Goal: Task Accomplishment & Management: Use online tool/utility

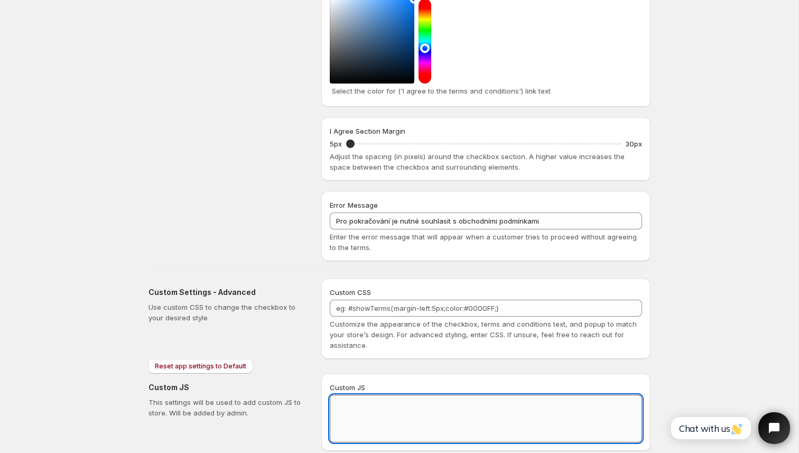
click at [359, 415] on textarea "Custom JS" at bounding box center [486, 419] width 312 height 48
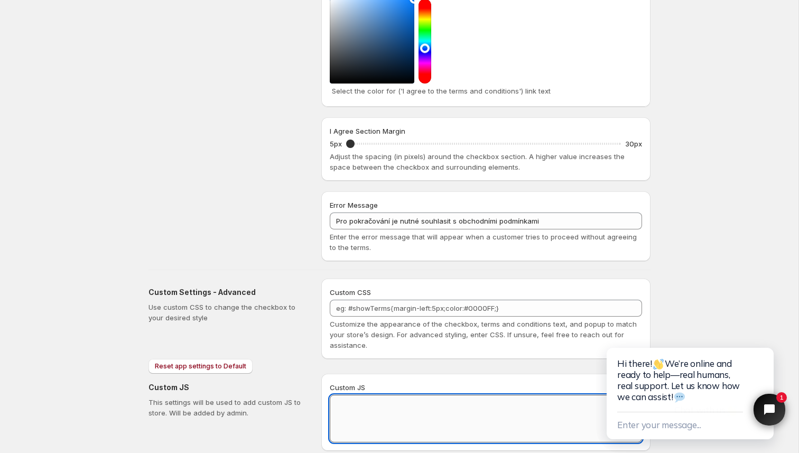
paste textarea "function loadScript(url, callback) { var script = document.createElement("scrip…"
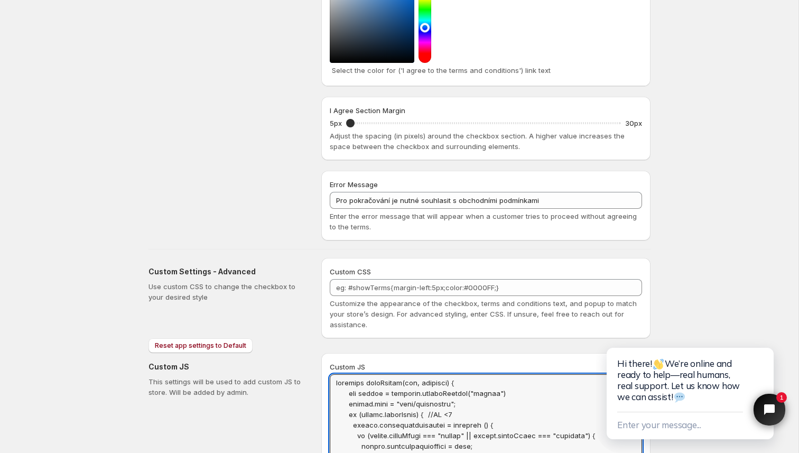
scroll to position [456, 0]
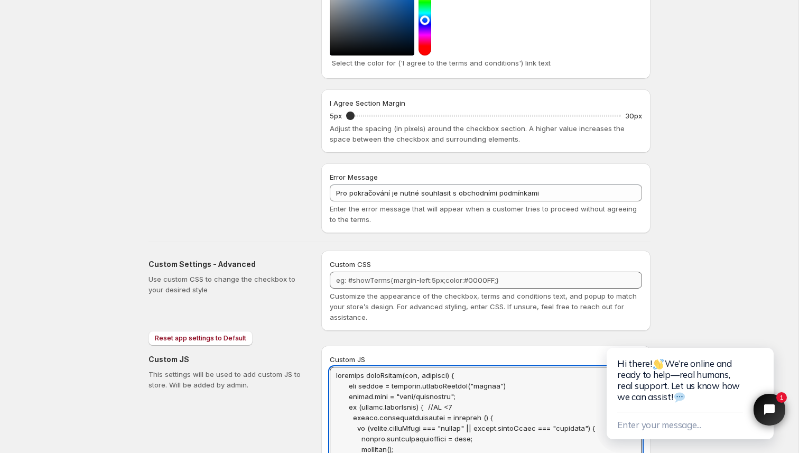
type textarea "function loadScript(url, callback) { var script = document.createElement("scrip…"
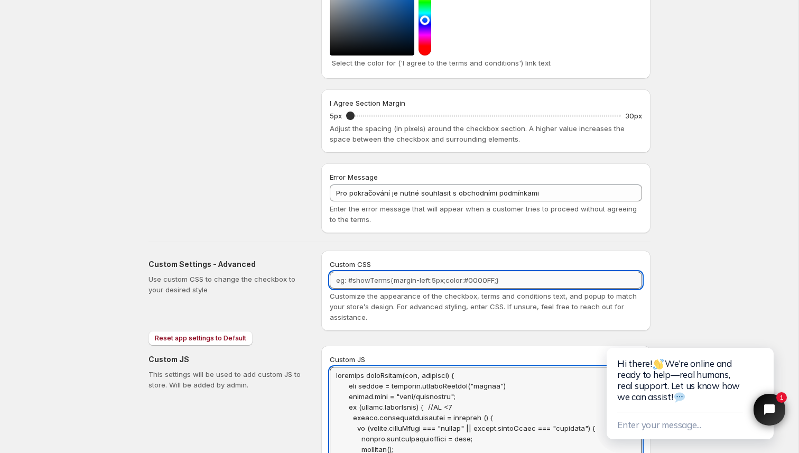
click at [397, 279] on textarea "Custom CSS" at bounding box center [486, 280] width 312 height 17
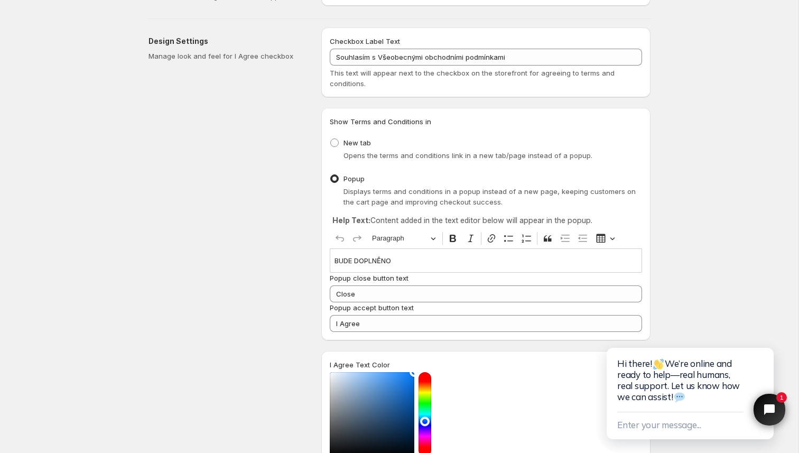
scroll to position [0, 0]
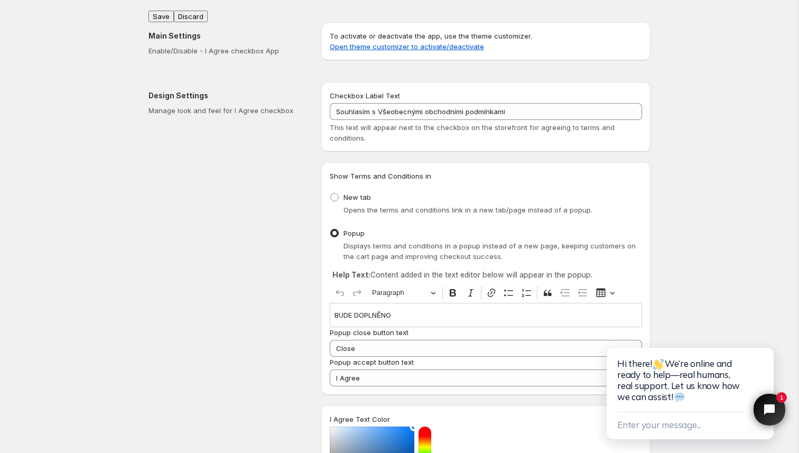
type textarea ".iagree{font-size:11px;}"
click at [160, 12] on button "Save" at bounding box center [161, 17] width 25 height 12
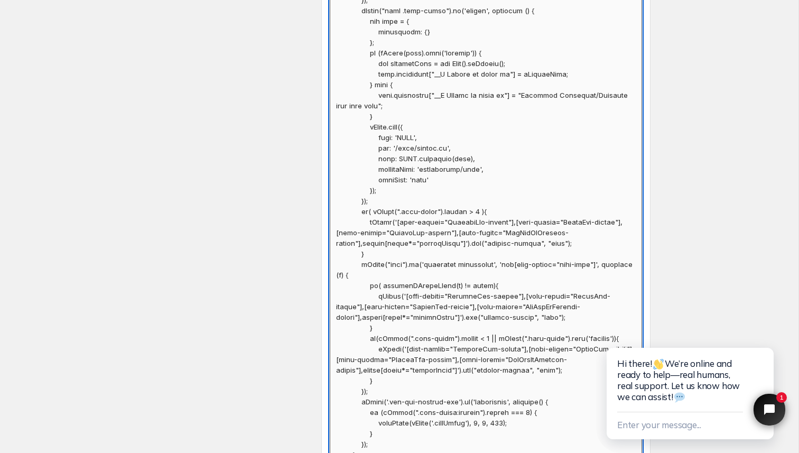
click at [430, 211] on textarea "Custom JS" at bounding box center [486, 195] width 312 height 2839
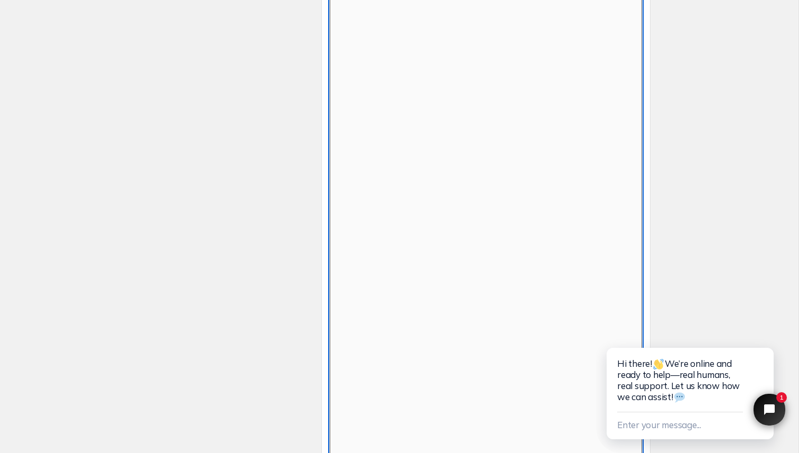
scroll to position [462, 0]
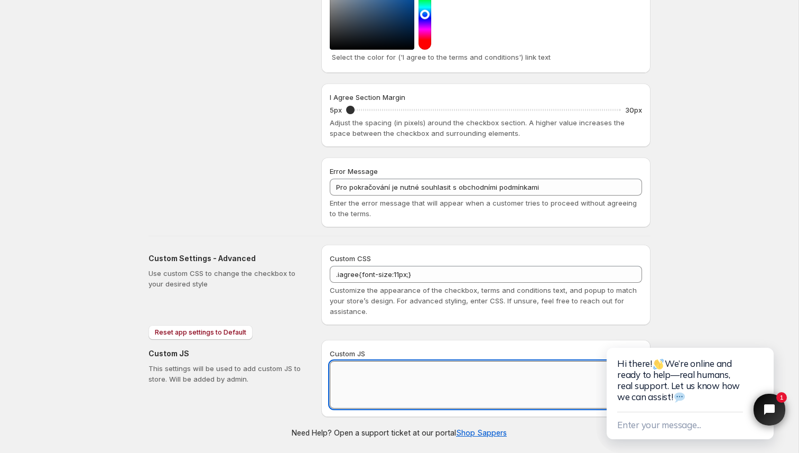
paste textarea "function loadScript(url, callback) { var script = document.createElement("scrip…"
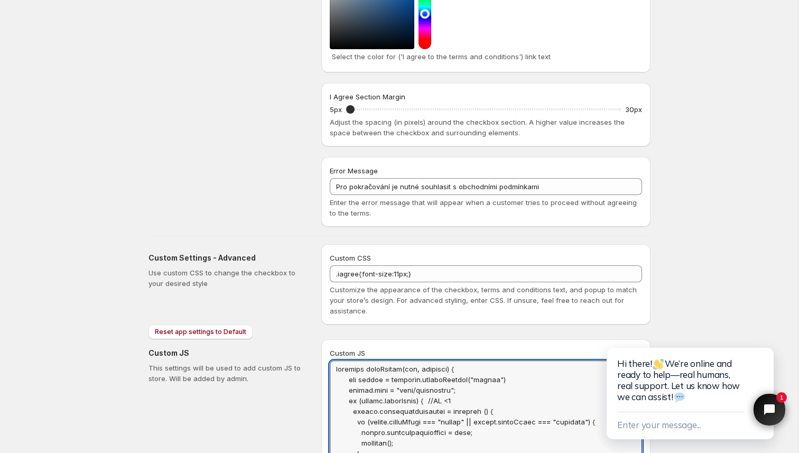
scroll to position [0, 0]
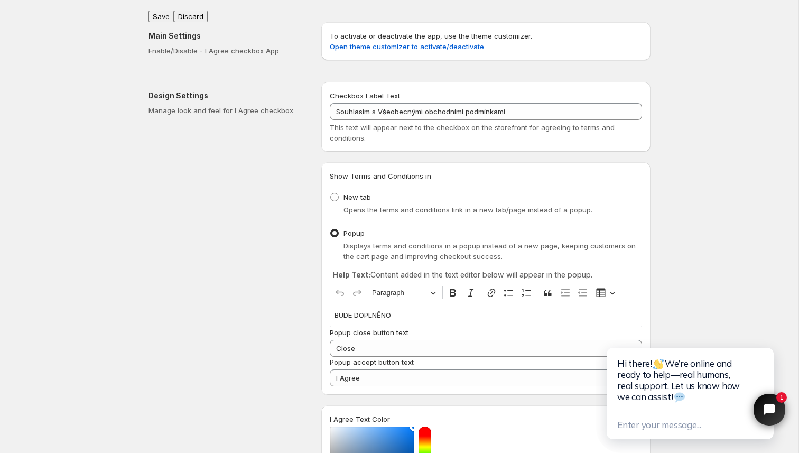
type textarea "function loadScript(url, callback) { var script = document.createElement("scrip…"
click at [164, 12] on button "Save" at bounding box center [161, 17] width 25 height 12
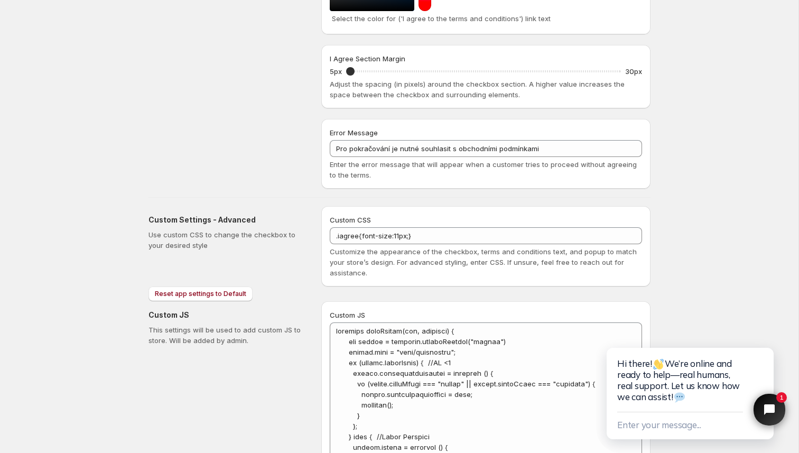
scroll to position [1086, 0]
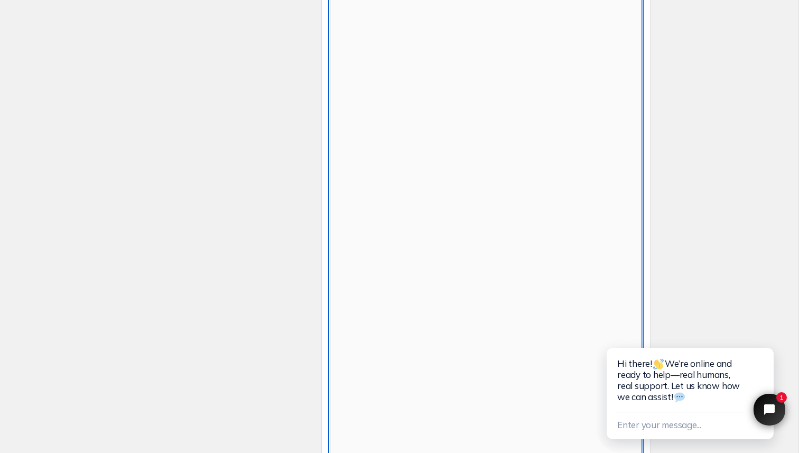
scroll to position [462, 0]
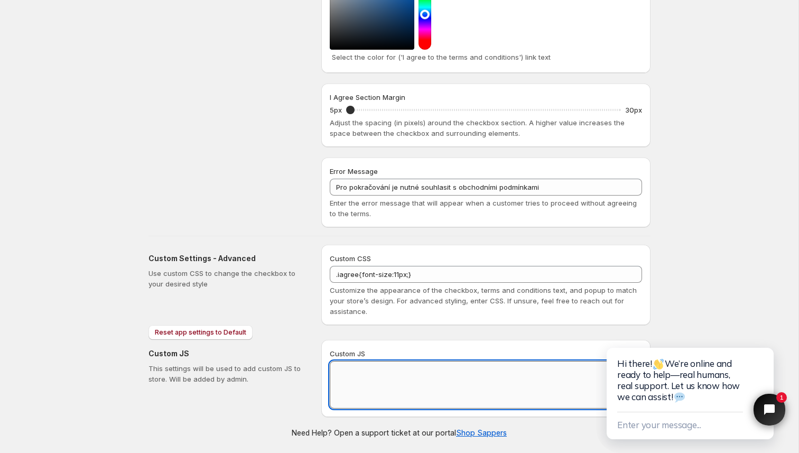
paste textarea "function loadScript(url, callback) { var script = document.createElement("scrip…"
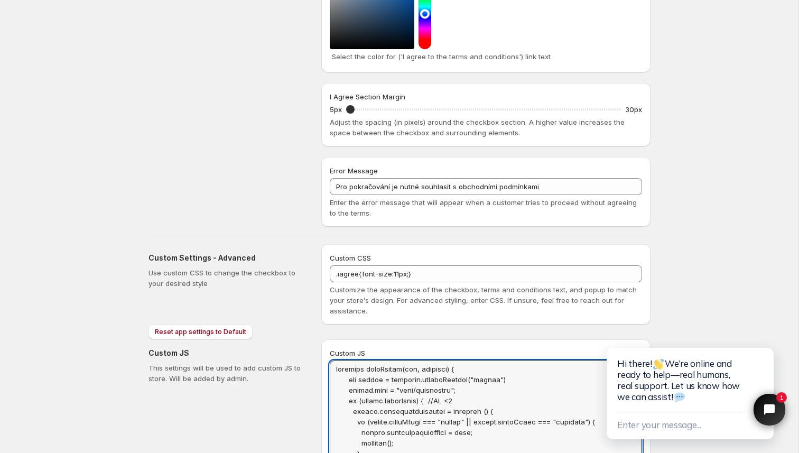
scroll to position [0, 0]
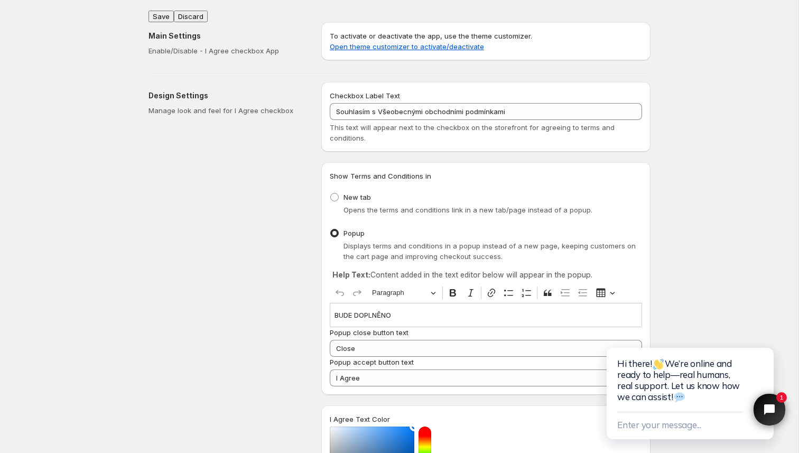
type textarea "function loadScript(url, callback) { var script = document.createElement("scrip…"
click at [161, 12] on button "Save" at bounding box center [161, 17] width 25 height 12
click at [168, 11] on button "Save" at bounding box center [161, 17] width 25 height 12
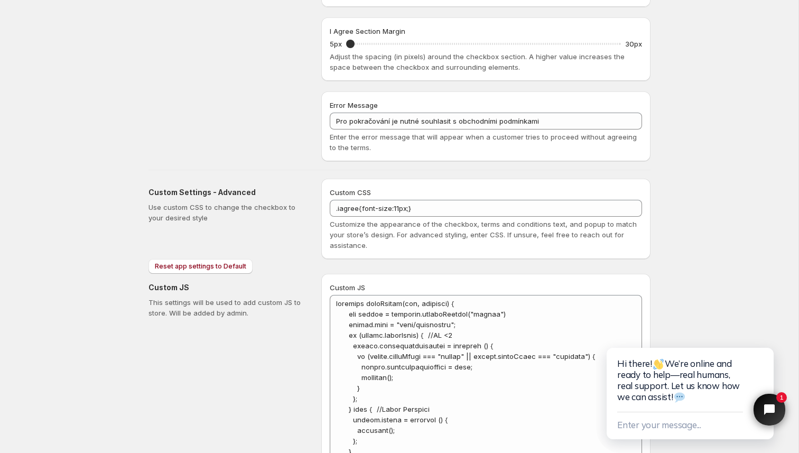
scroll to position [1038, 0]
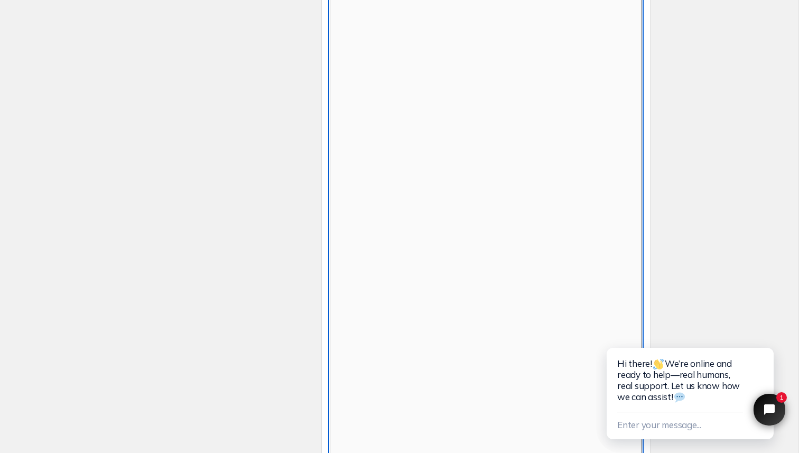
scroll to position [462, 0]
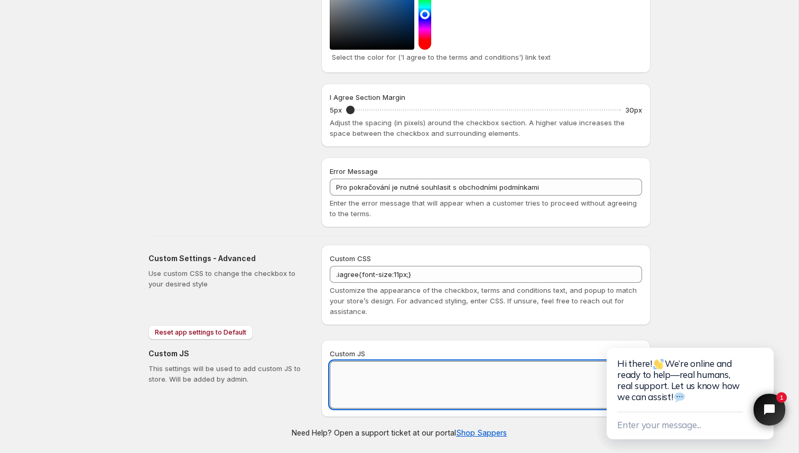
paste textarea "function loadScript(url, callback) { var script = document.createElement("scrip…"
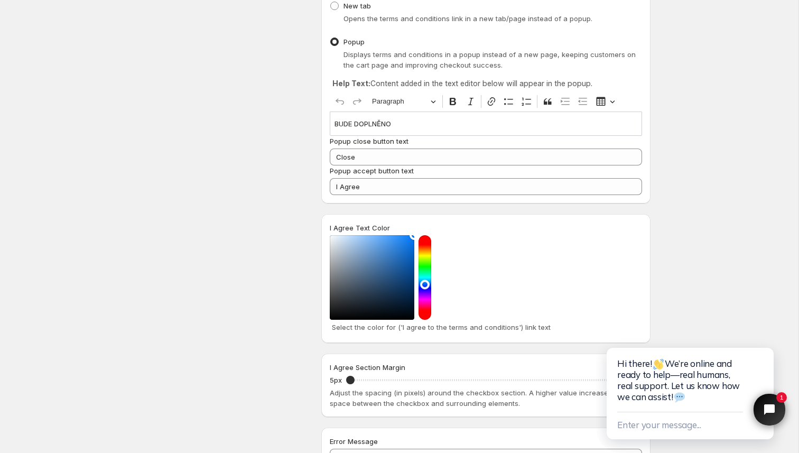
scroll to position [0, 0]
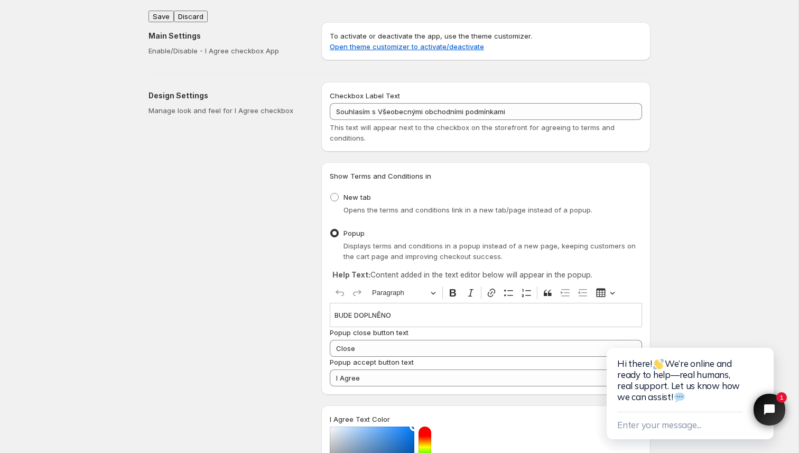
type textarea "function loadScript(url, callback) { var script = document.createElement("scrip…"
click at [161, 13] on button "Save" at bounding box center [161, 17] width 25 height 12
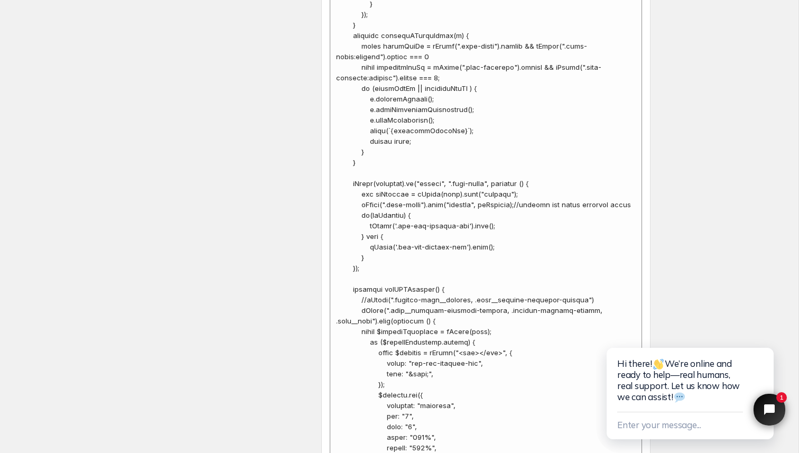
scroll to position [3539, 0]
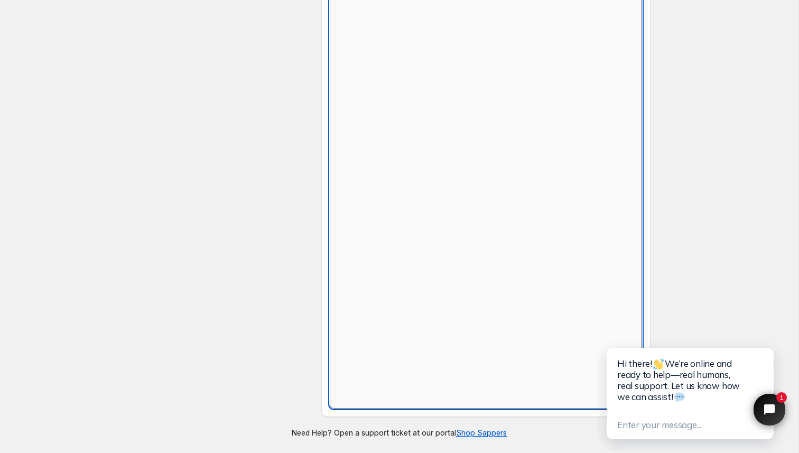
scroll to position [462, 0]
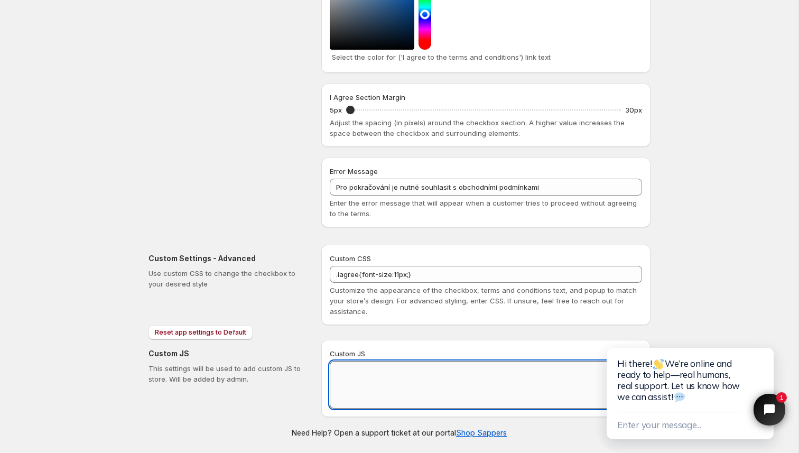
paste textarea "function loadScript(url, callback) { var script = document.createElement("scrip…"
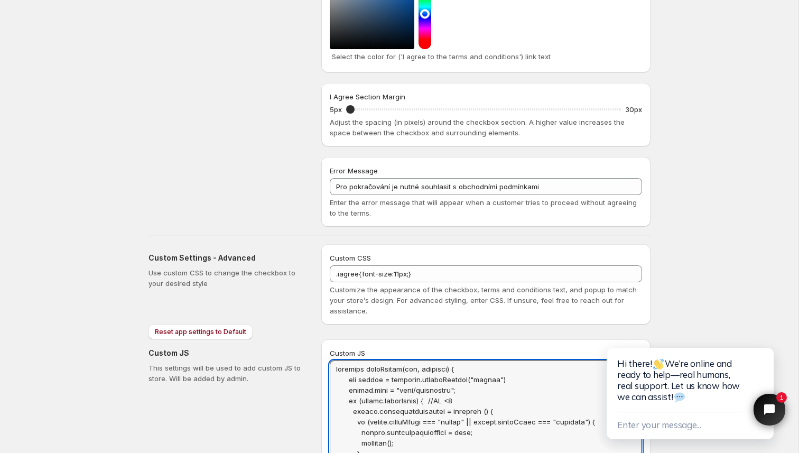
scroll to position [0, 0]
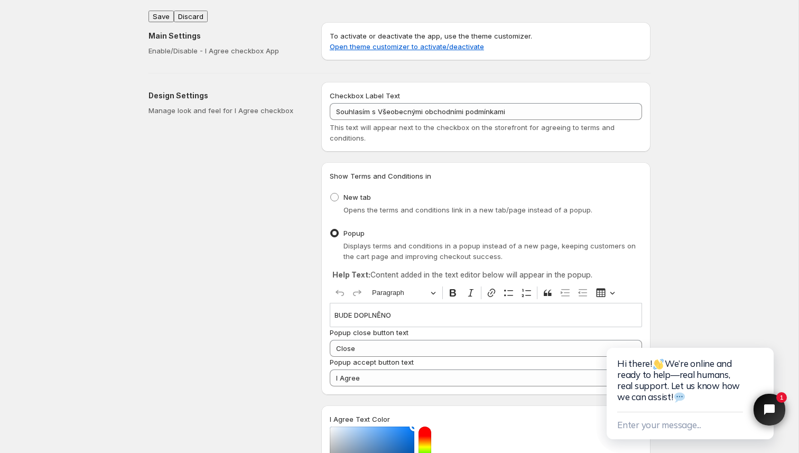
type textarea "function loadScript(url, callback) { var script = document.createElement("scrip…"
click at [164, 12] on button "Save" at bounding box center [161, 17] width 25 height 12
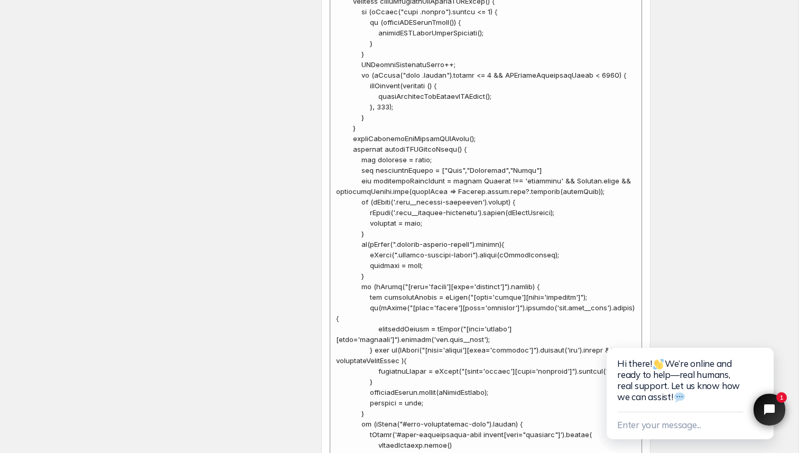
scroll to position [1746, 0]
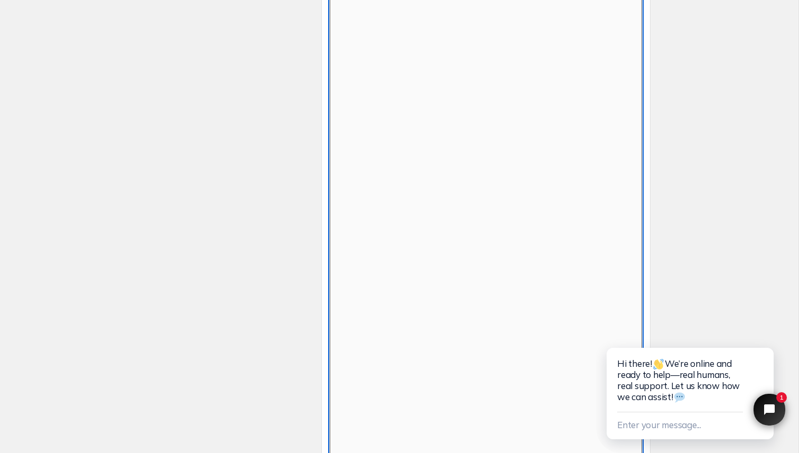
scroll to position [462, 0]
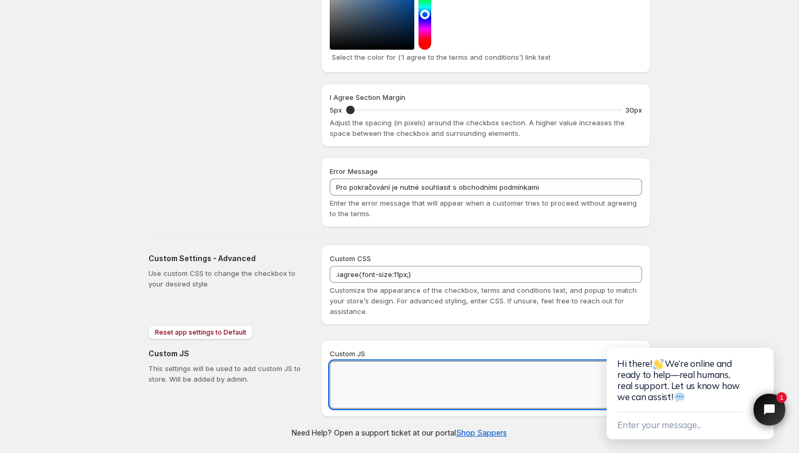
paste textarea "function loadScript(url, callback) { var script = document.createElement("scrip…"
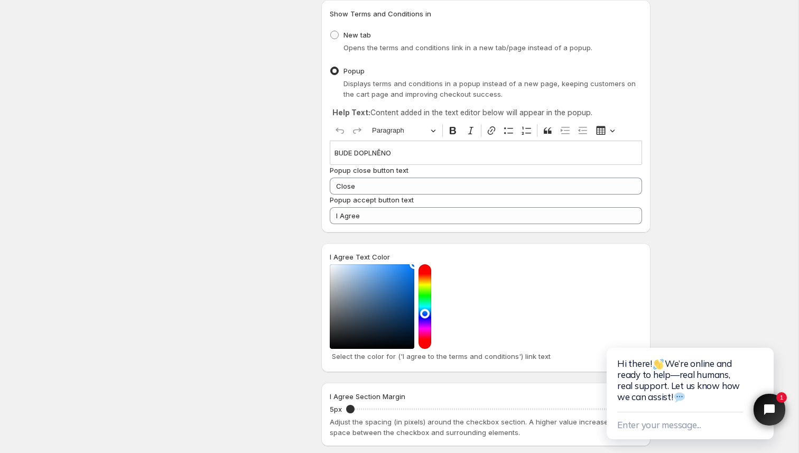
scroll to position [0, 0]
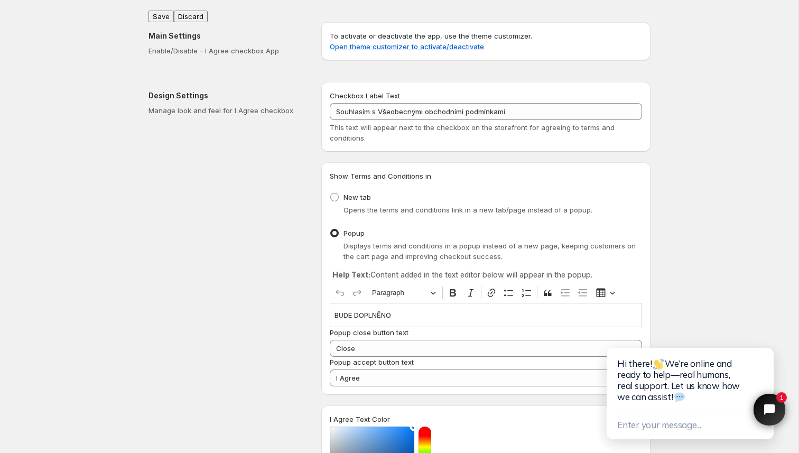
type textarea "function loadScript(url, callback) { var script = document.createElement("scrip…"
click at [162, 12] on button "Save" at bounding box center [161, 17] width 25 height 12
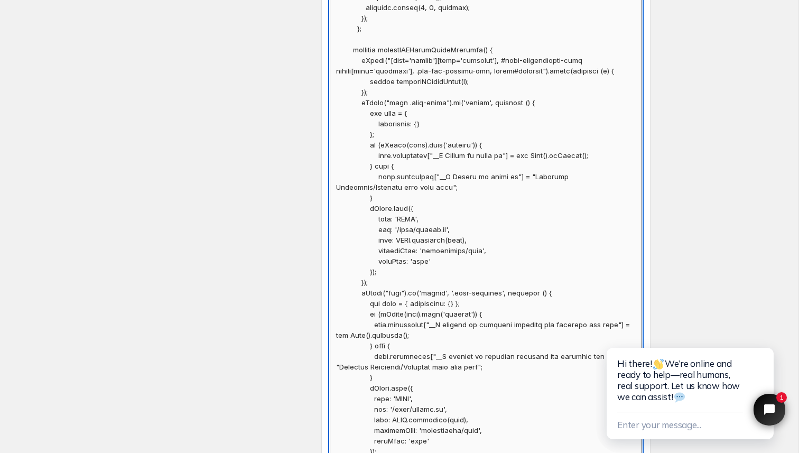
click at [423, 162] on textarea "Custom JS" at bounding box center [486, 387] width 312 height 3251
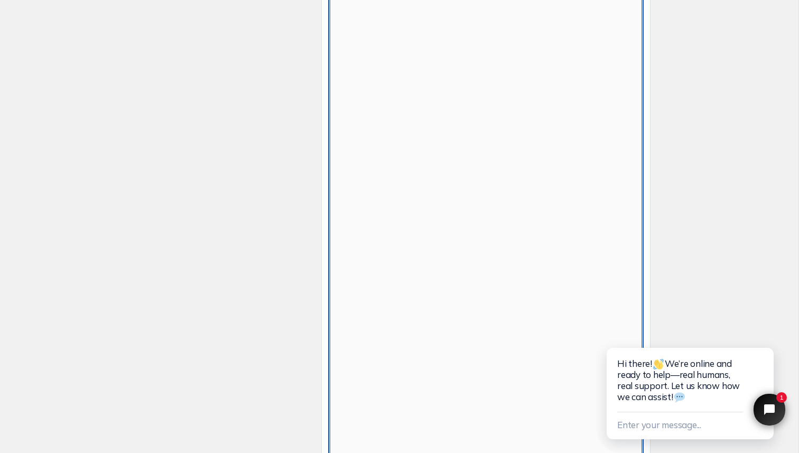
scroll to position [462, 0]
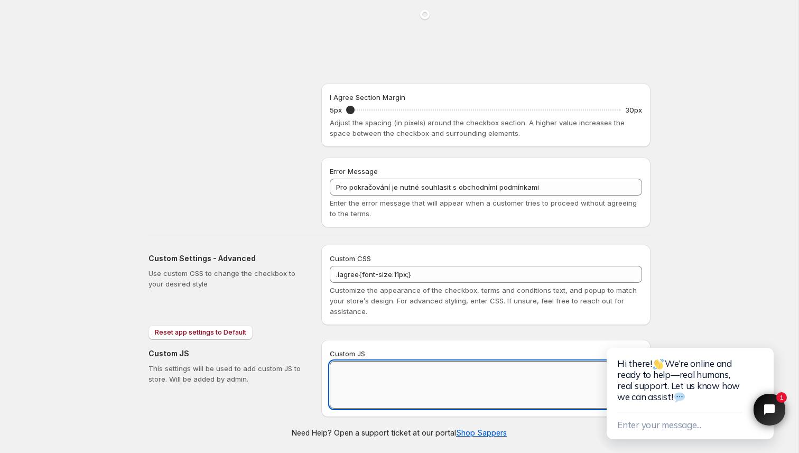
paste textarea "function loadScript(url, callback) { var script = document.createElement("scrip…"
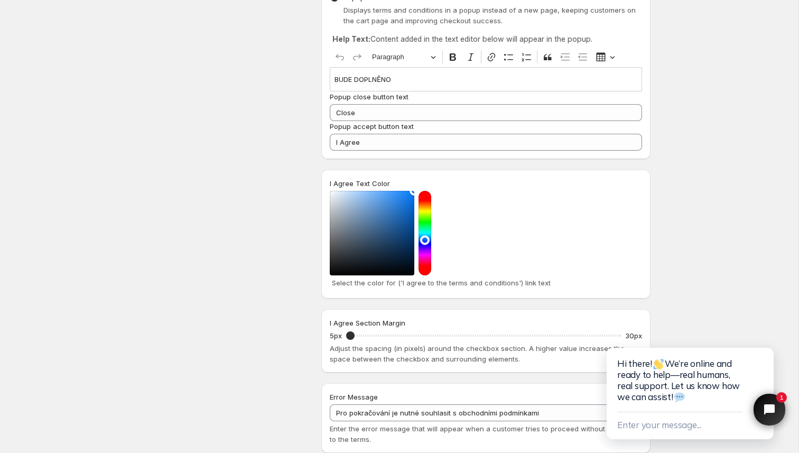
scroll to position [0, 0]
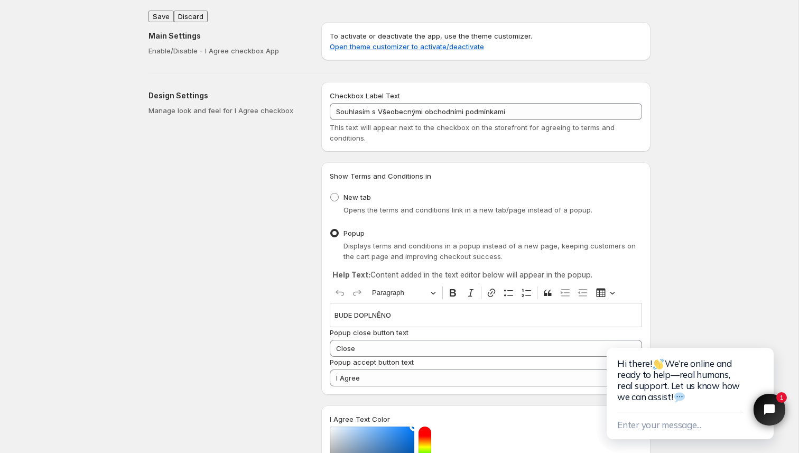
type textarea "function loadScript(url, callback) { var script = document.createElement("scrip…"
click at [162, 12] on button "Save" at bounding box center [161, 17] width 25 height 12
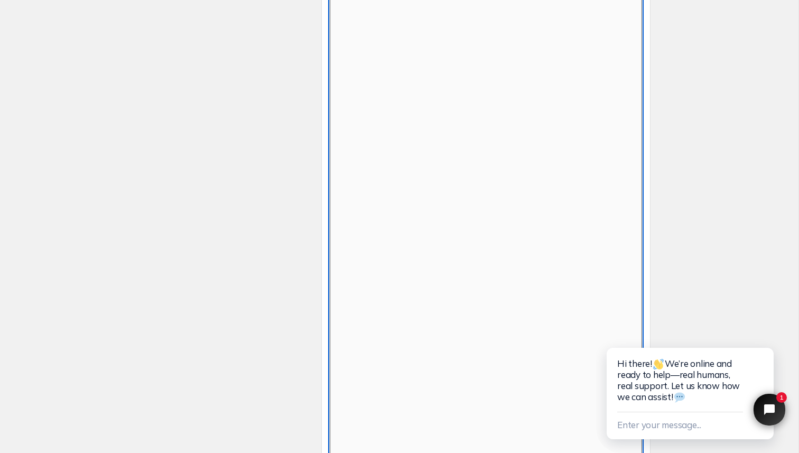
scroll to position [462, 0]
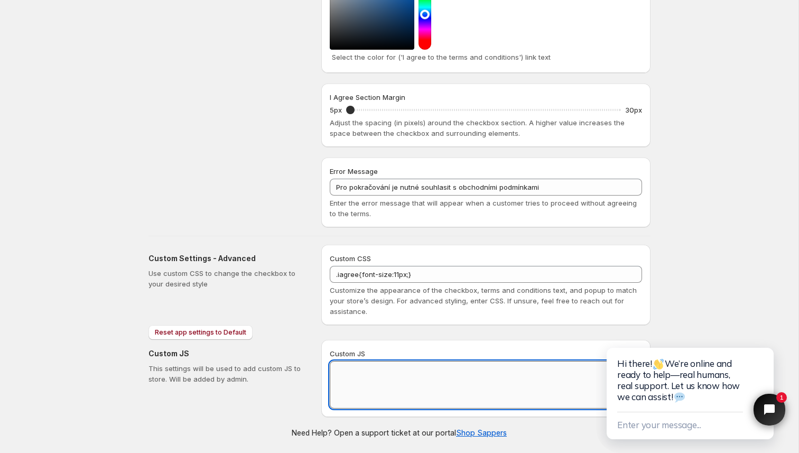
paste textarea "function loadScript(url, callback) { var script = document.createElement("scrip…"
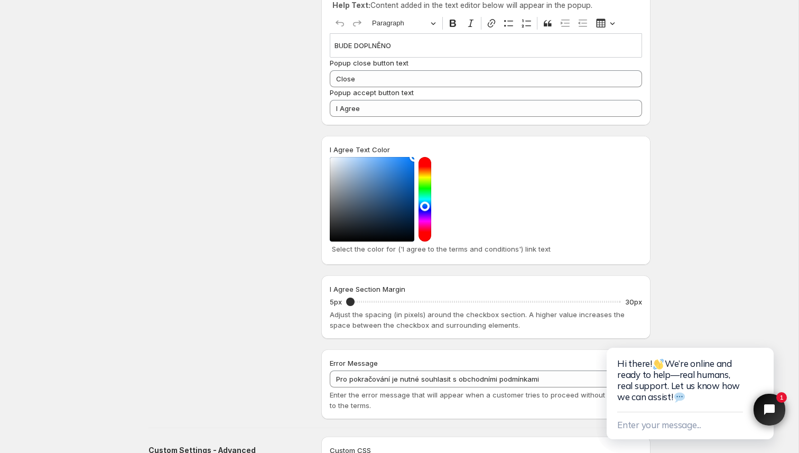
scroll to position [0, 0]
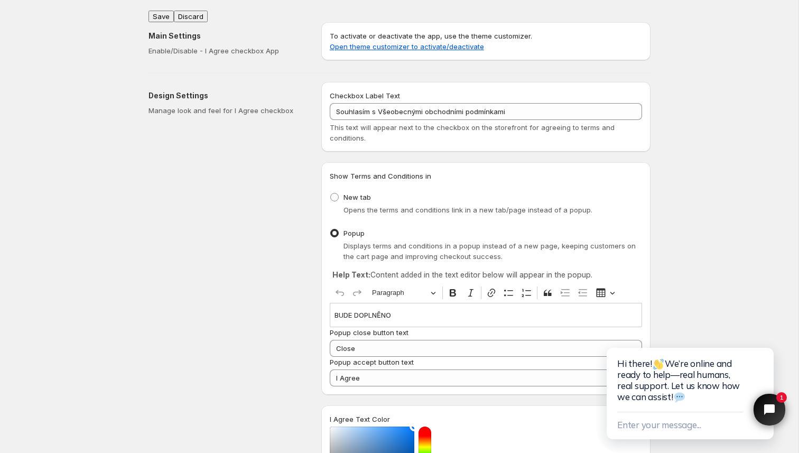
type textarea "function loadScript(url, callback) { var script = document.createElement("scrip…"
click at [164, 14] on div "Main Settings Enable/Disable - I Agree checkbox App To activate or deactivate t…" at bounding box center [395, 39] width 511 height 51
click at [159, 12] on button "Save" at bounding box center [161, 17] width 25 height 12
